Goal: Check status: Check status

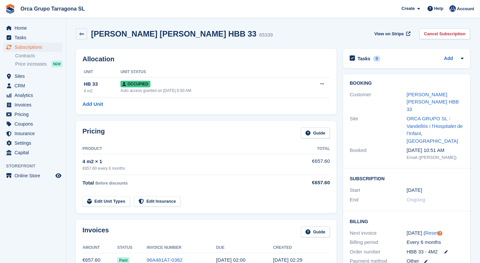
scroll to position [71, 0]
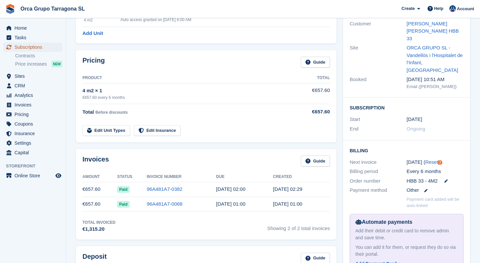
click at [31, 48] on span "Subscriptions" at bounding box center [35, 47] width 40 height 9
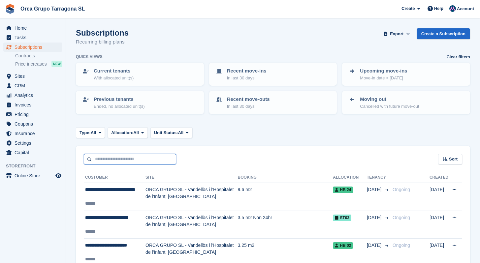
click at [135, 158] on input "text" at bounding box center [130, 159] width 92 height 11
type input "******"
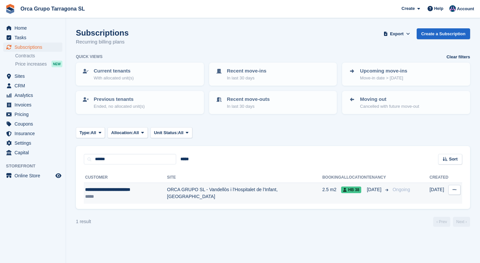
click at [155, 192] on div "**********" at bounding box center [126, 189] width 82 height 7
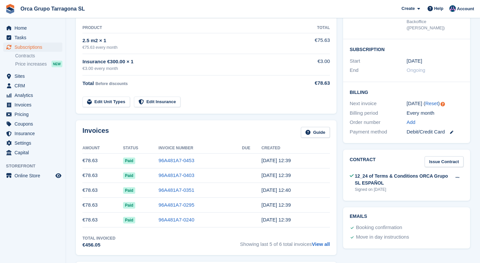
scroll to position [128, 0]
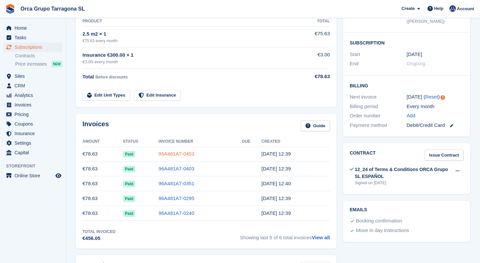
click at [183, 154] on link "96A481A7-0453" at bounding box center [177, 154] width 36 height 6
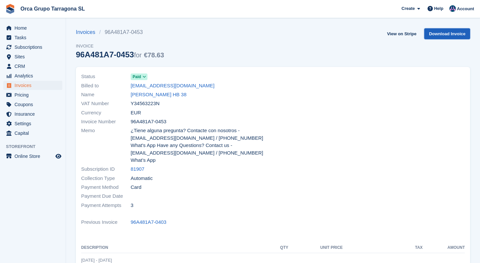
click at [439, 33] on link "Download Invoice" at bounding box center [447, 33] width 46 height 11
click at [169, 94] on link "[PERSON_NAME] HB 38" at bounding box center [159, 95] width 56 height 8
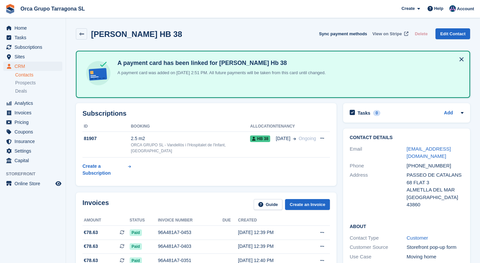
click at [378, 34] on span "View on Stripe" at bounding box center [387, 34] width 29 height 7
click at [20, 113] on span "Invoices" at bounding box center [35, 112] width 40 height 9
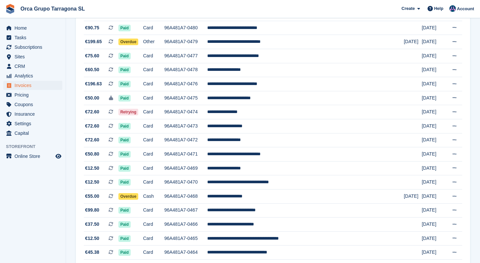
scroll to position [195, 0]
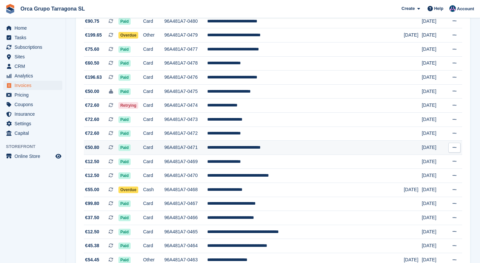
click at [207, 147] on td "96A481A7-0471" at bounding box center [185, 148] width 43 height 14
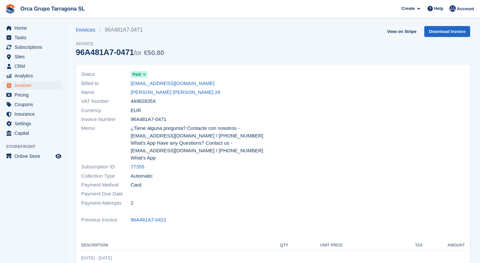
scroll to position [3, 0]
click at [27, 85] on span "Invoices" at bounding box center [35, 85] width 40 height 9
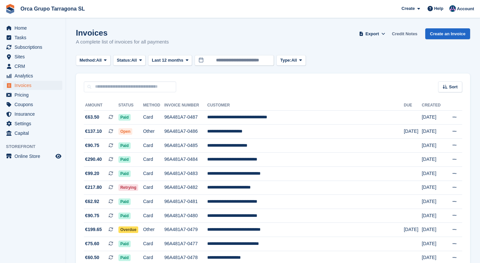
click at [400, 34] on link "Credit Notes" at bounding box center [404, 33] width 31 height 11
